Goal: Transaction & Acquisition: Obtain resource

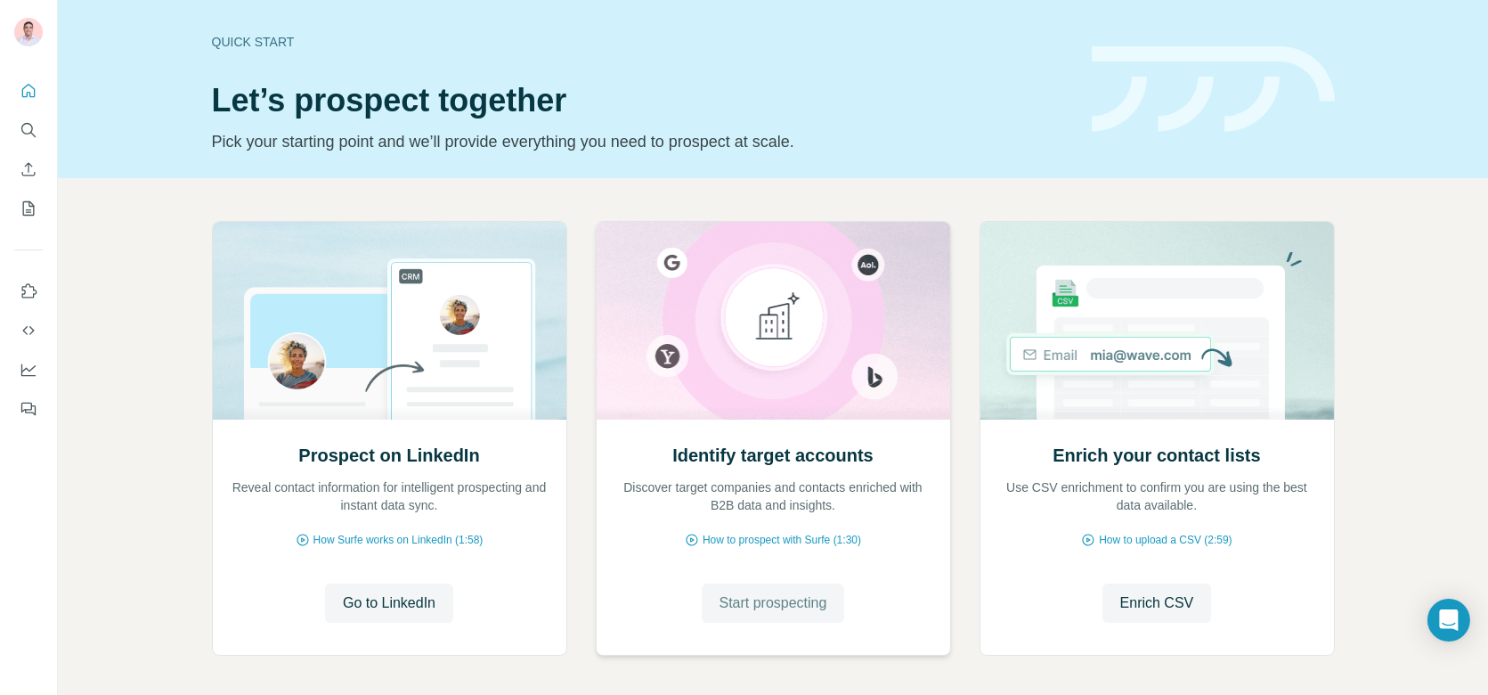
click at [746, 592] on span "Start prospecting" at bounding box center [773, 602] width 108 height 21
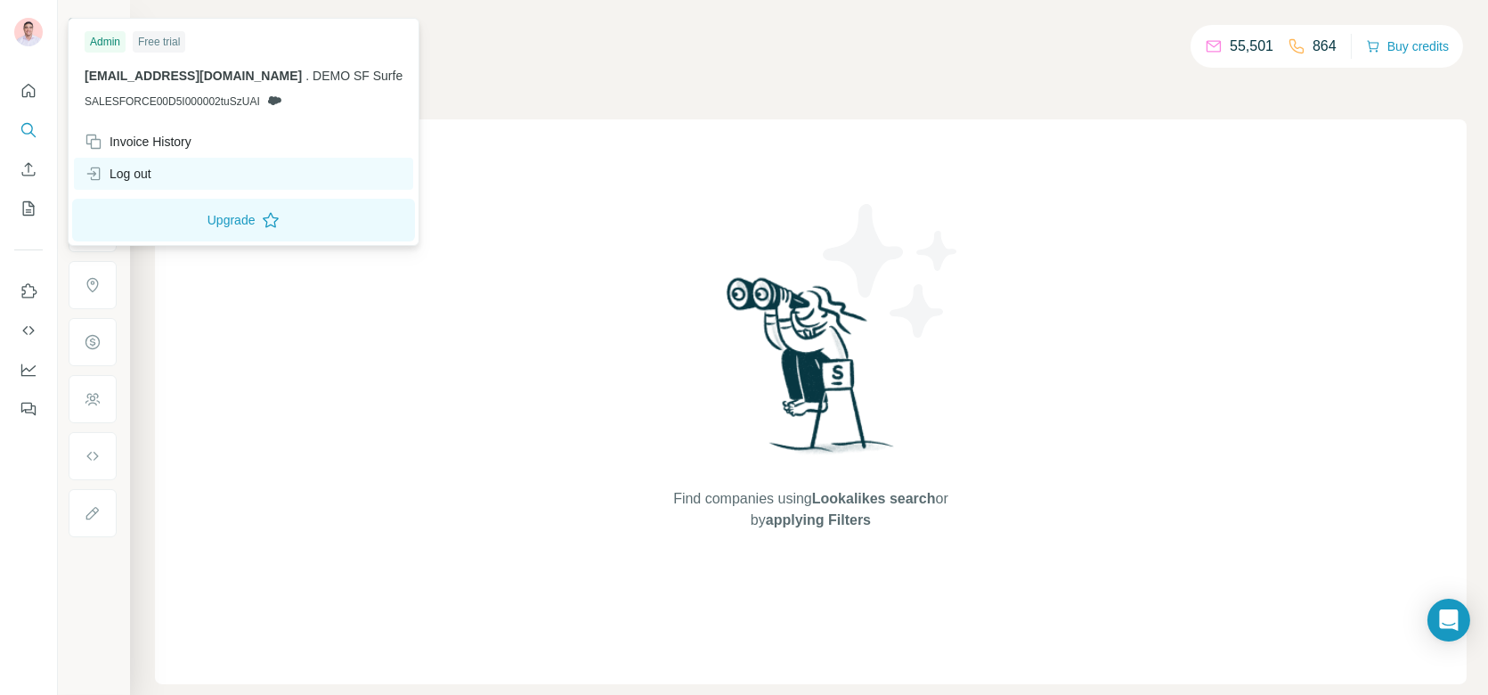
click at [136, 171] on div "Log out" at bounding box center [118, 174] width 67 height 18
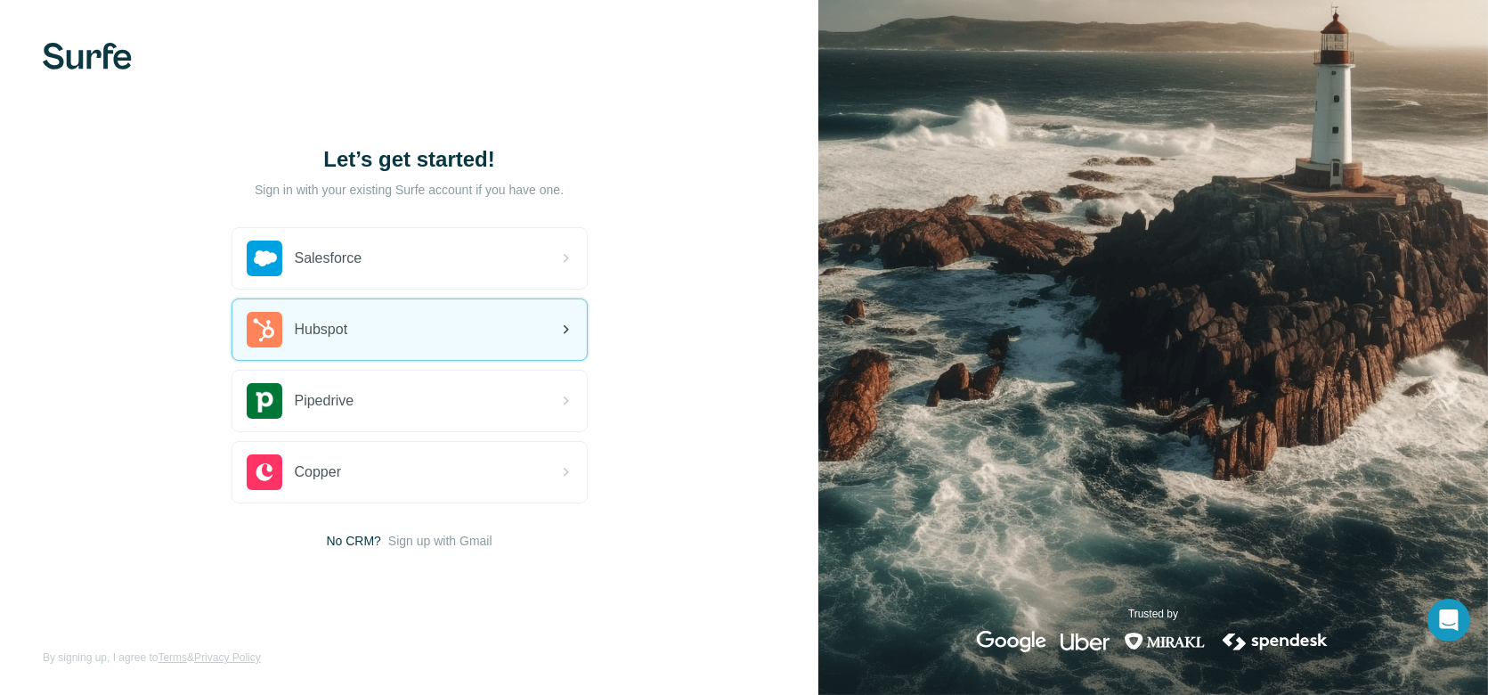
click at [362, 330] on div "Hubspot" at bounding box center [409, 329] width 354 height 61
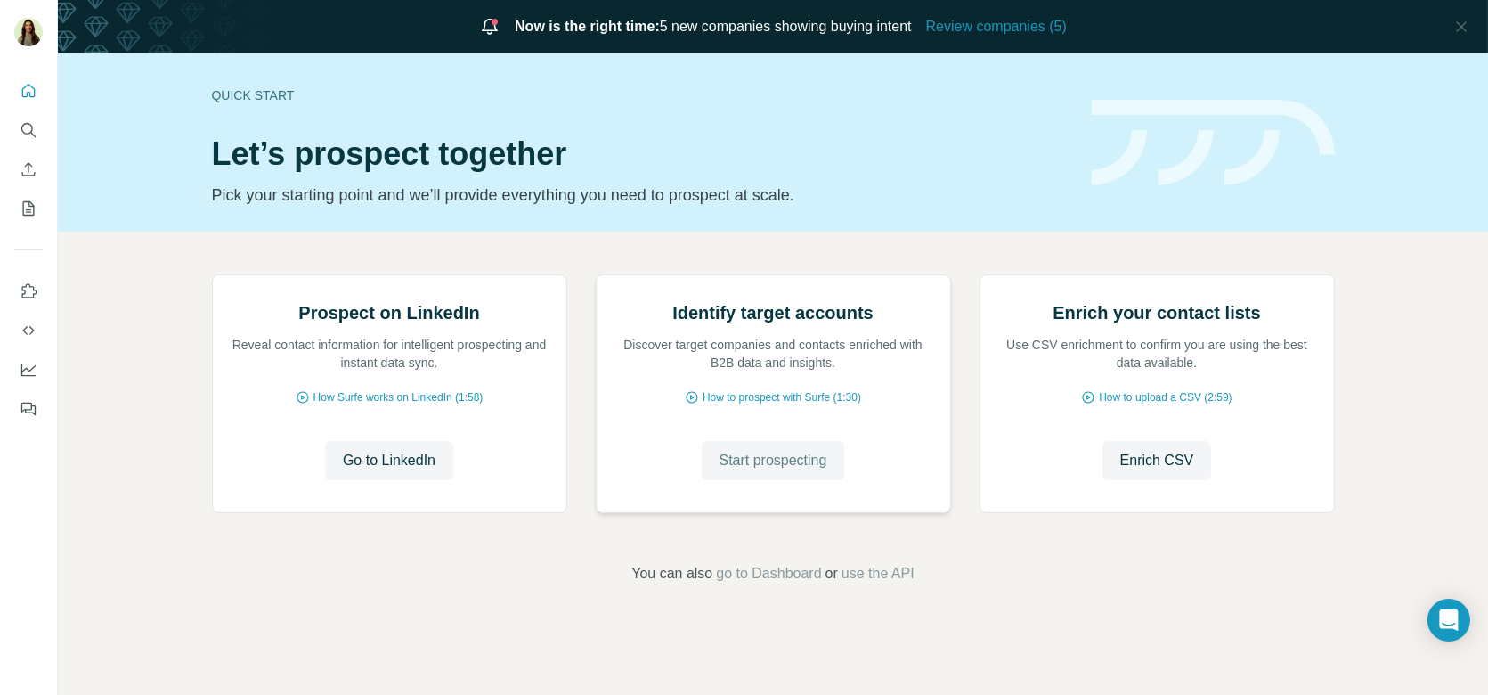
click at [801, 471] on span "Start prospecting" at bounding box center [773, 460] width 108 height 21
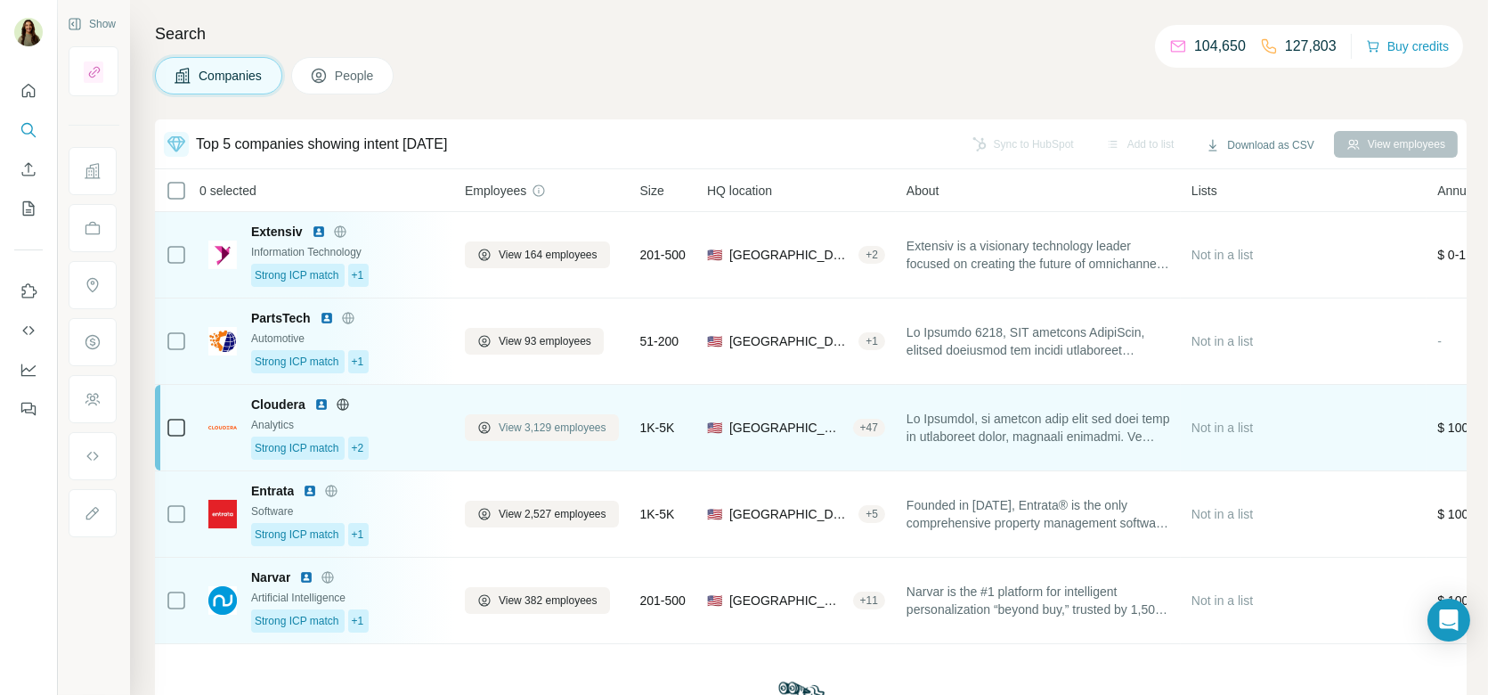
click at [534, 424] on span "View 3,129 employees" at bounding box center [553, 427] width 108 height 16
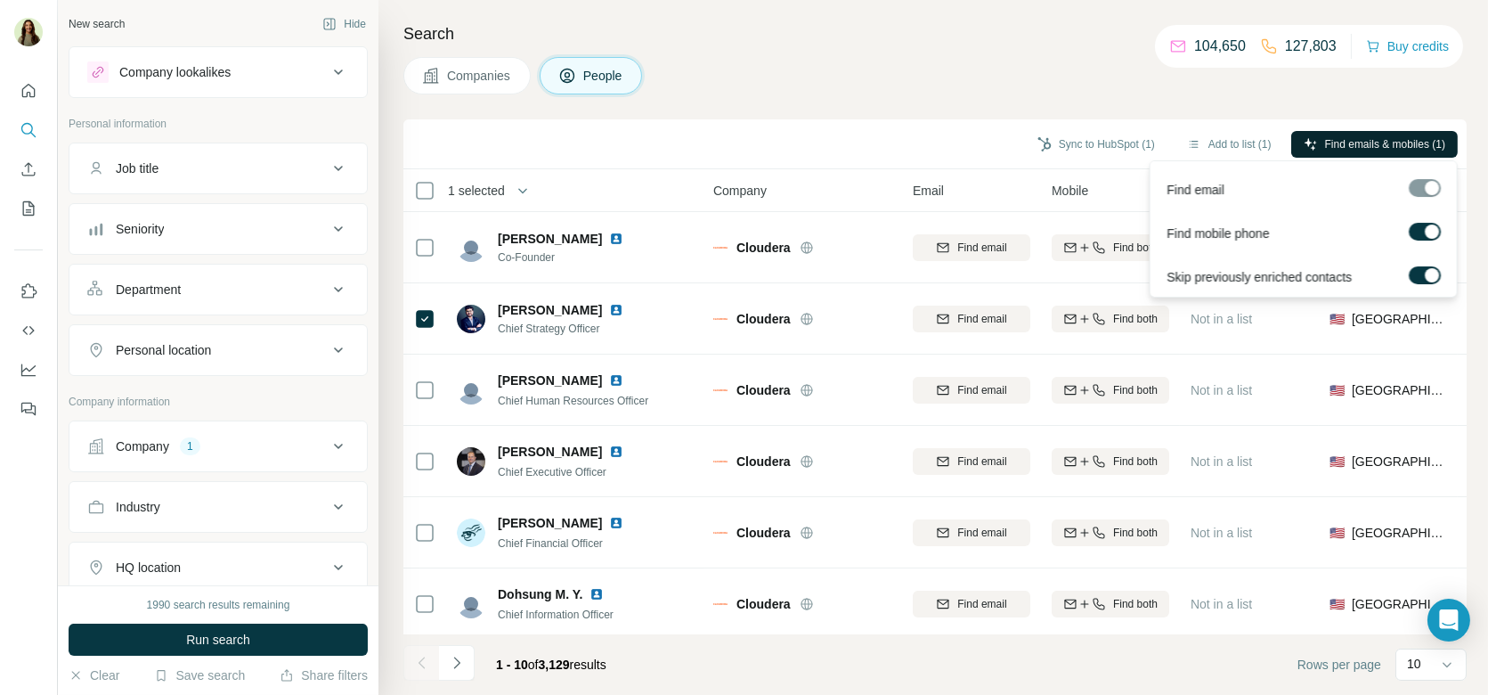
click at [1360, 148] on span "Find emails & mobiles (1)" at bounding box center [1385, 144] width 120 height 16
click at [458, 76] on span "Companies" at bounding box center [479, 76] width 65 height 18
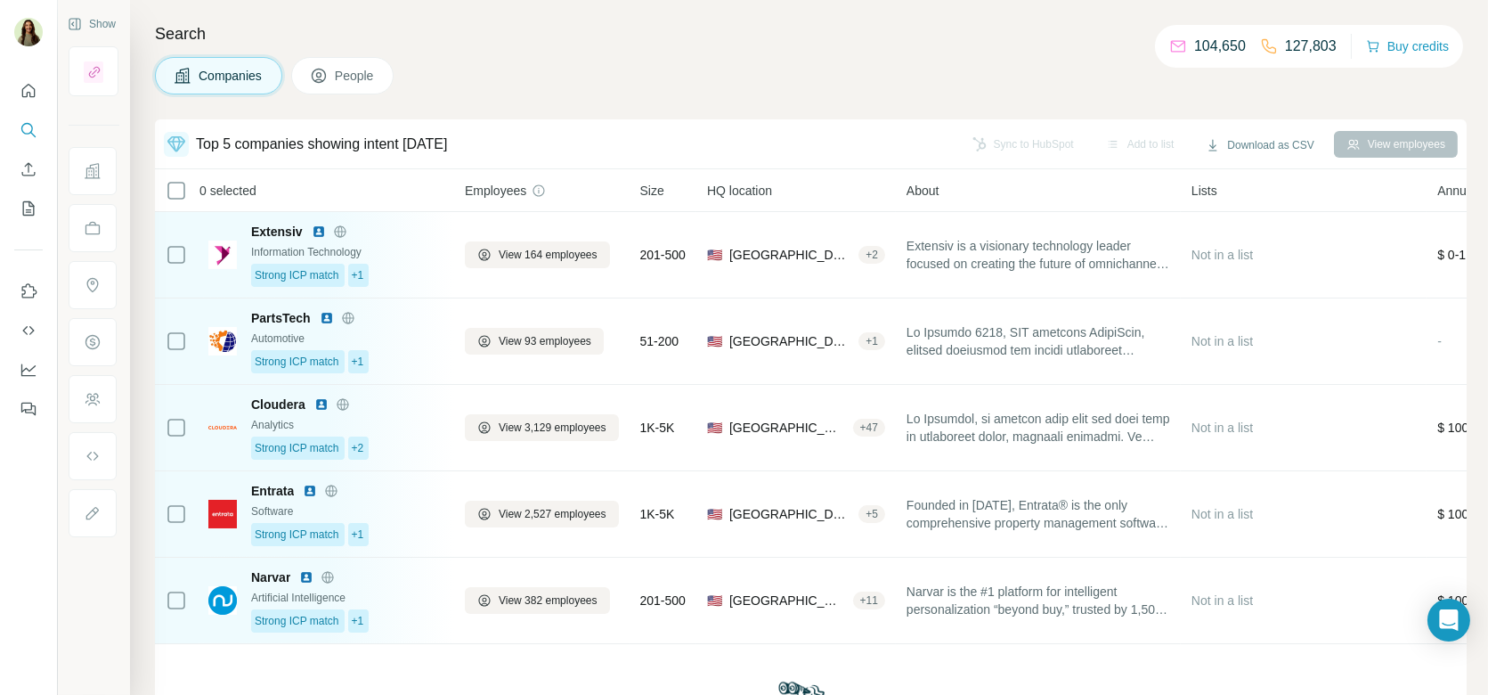
click at [331, 78] on button "People" at bounding box center [342, 75] width 103 height 37
